Goal: Information Seeking & Learning: Learn about a topic

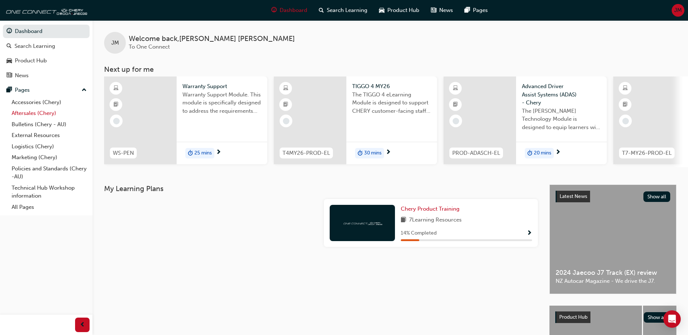
click at [26, 111] on link "Aftersales (Chery)" at bounding box center [49, 113] width 81 height 11
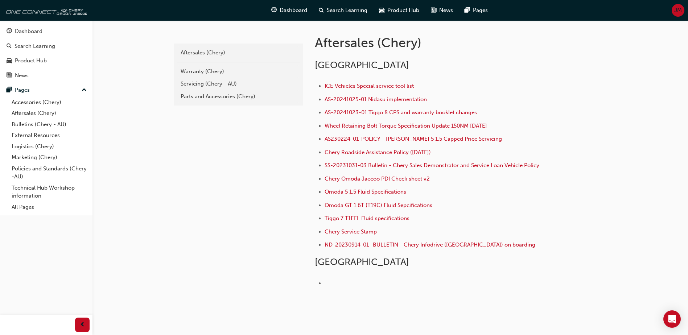
scroll to position [36, 0]
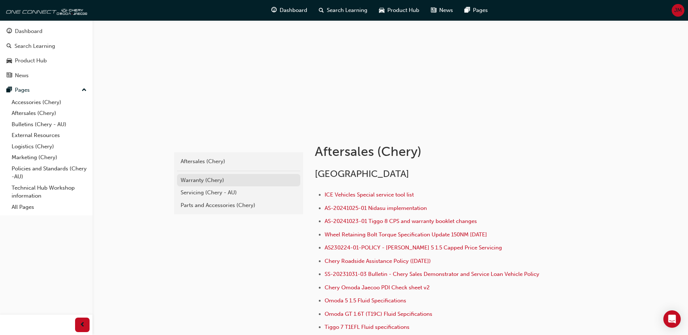
click at [198, 181] on div "Warranty (Chery)" at bounding box center [239, 180] width 116 height 8
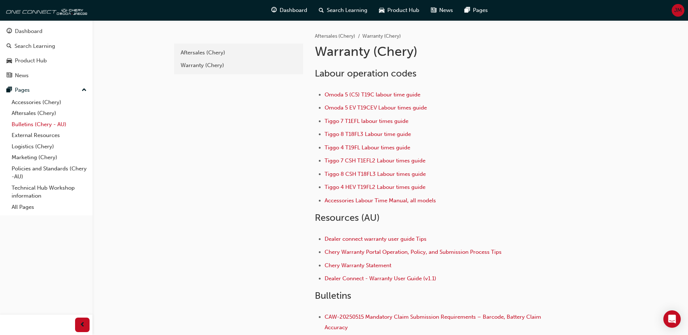
click at [26, 123] on link "Bulletins (Chery - AU)" at bounding box center [49, 124] width 81 height 11
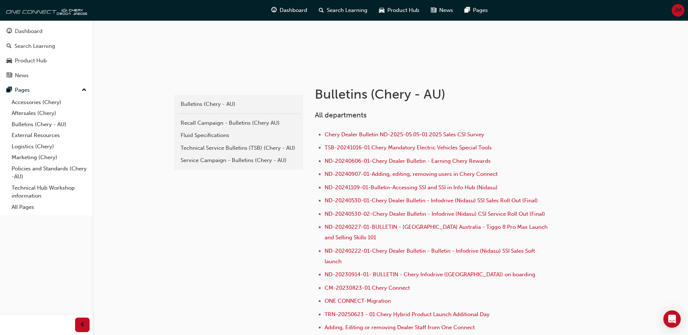
scroll to position [109, 0]
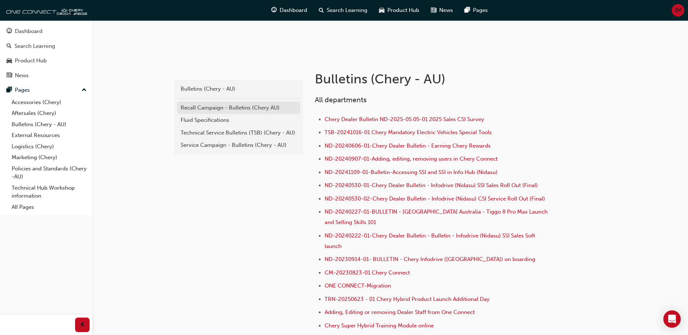
click at [237, 108] on div "Recall Campaign - Bulletins (Chery AU)" at bounding box center [239, 108] width 116 height 8
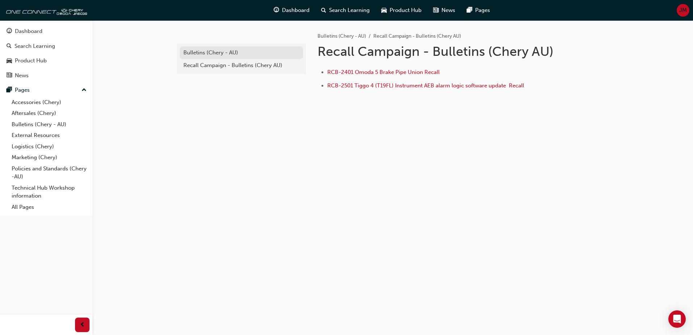
click at [209, 52] on div "Bulletins (Chery - AU)" at bounding box center [242, 53] width 116 height 8
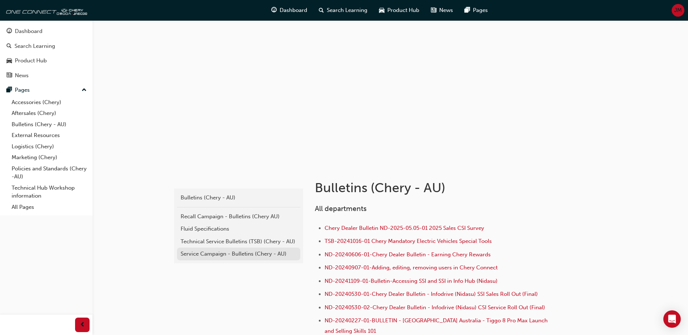
click at [221, 252] on div "Service Campaign - Bulletins (Chery - AU)" at bounding box center [239, 254] width 116 height 8
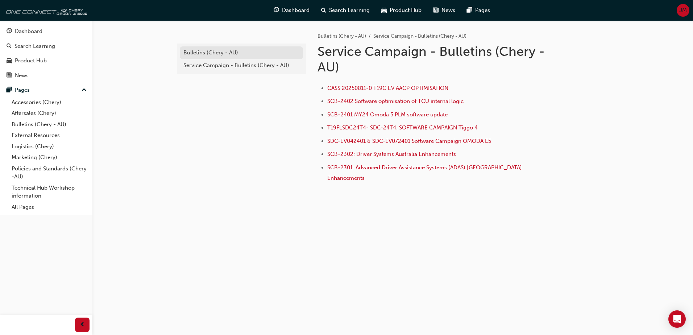
click at [193, 50] on div "Bulletins (Chery - AU)" at bounding box center [242, 53] width 116 height 8
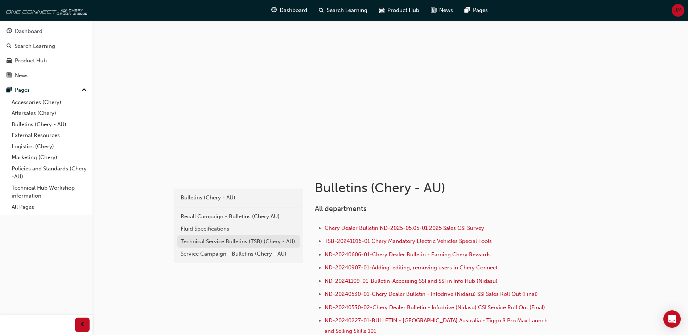
click at [199, 243] on div "Technical Service Bulletins (TSB) (Chery - AU)" at bounding box center [239, 242] width 116 height 8
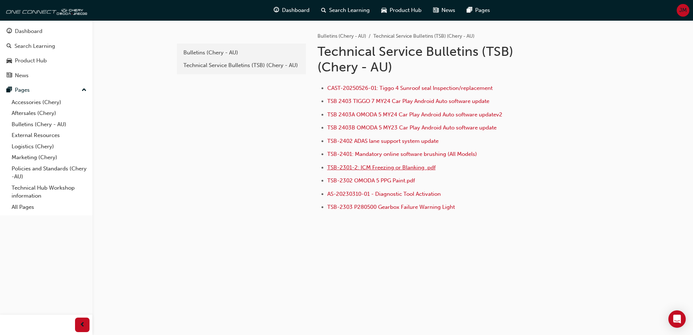
click at [393, 169] on span "TSB-2301-2: ICM Freezing or Blanking .pdf" at bounding box center [381, 167] width 108 height 7
click at [408, 140] on span "TSB-2402 ADAS lane support system update" at bounding box center [382, 141] width 111 height 7
click at [683, 13] on span "JM" at bounding box center [684, 10] width 8 height 8
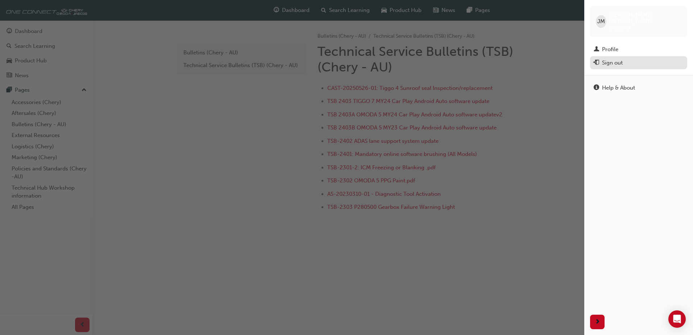
click at [625, 58] on div "Sign out" at bounding box center [639, 62] width 90 height 9
